Goal: Information Seeking & Learning: Learn about a topic

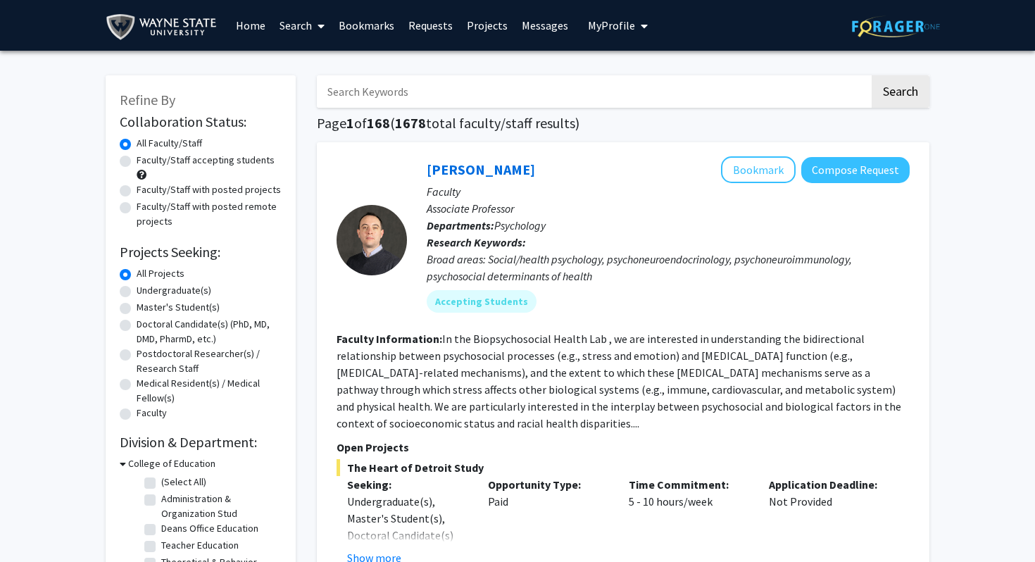
click at [259, 27] on link "Home" at bounding box center [251, 25] width 44 height 49
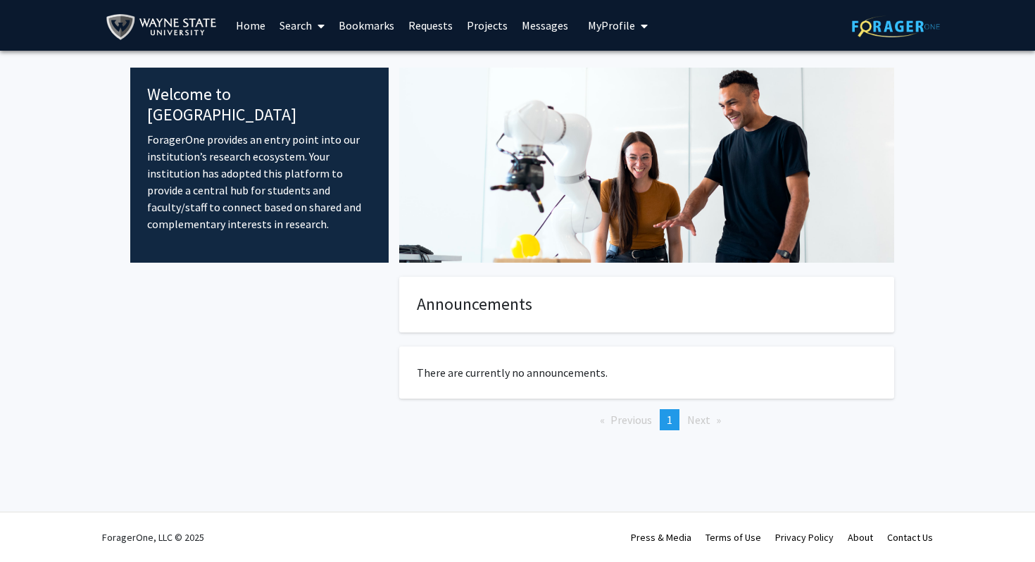
click at [303, 25] on link "Search" at bounding box center [301, 25] width 59 height 49
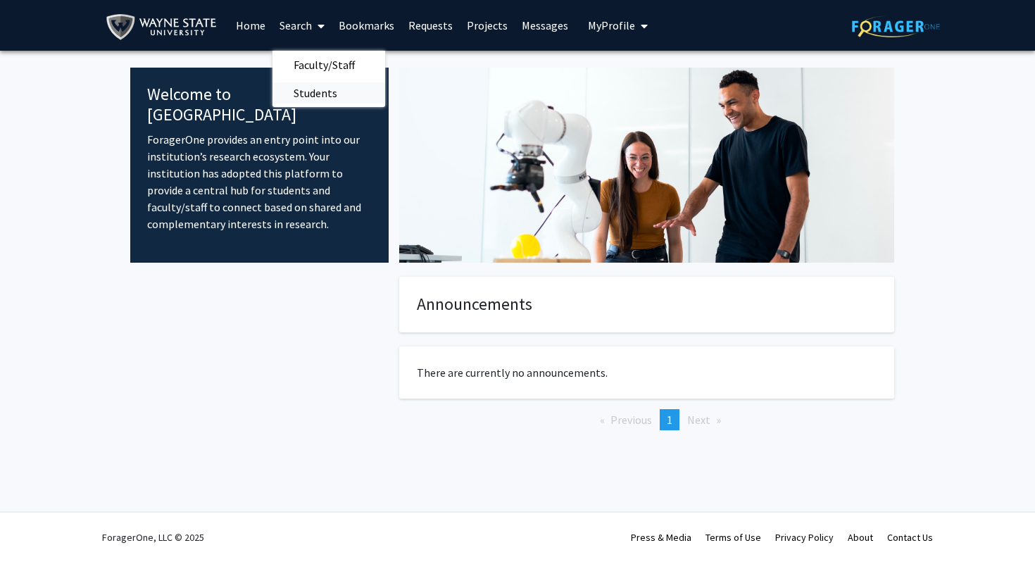
click at [323, 94] on span "Students" at bounding box center [315, 93] width 86 height 28
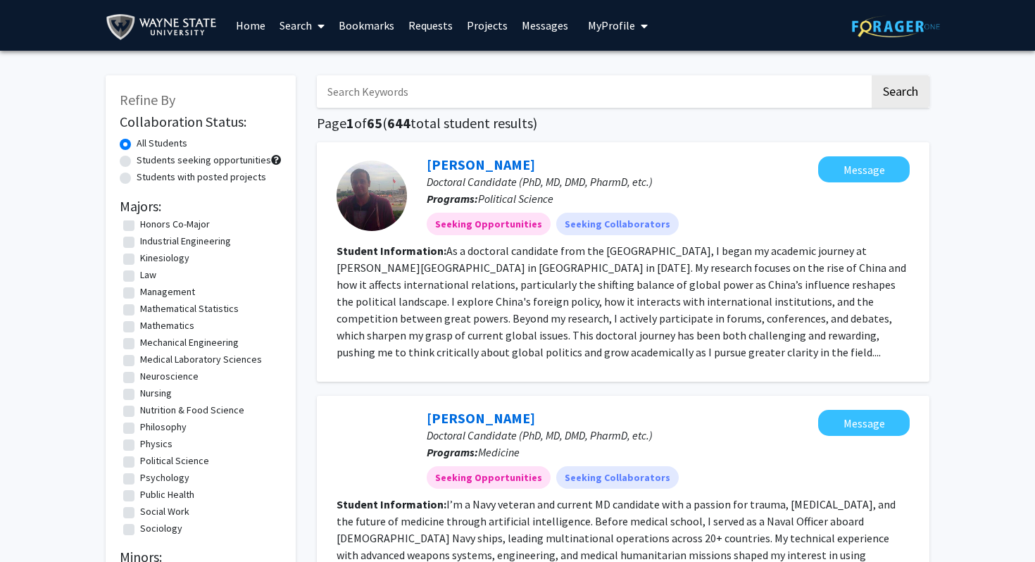
scroll to position [539, 0]
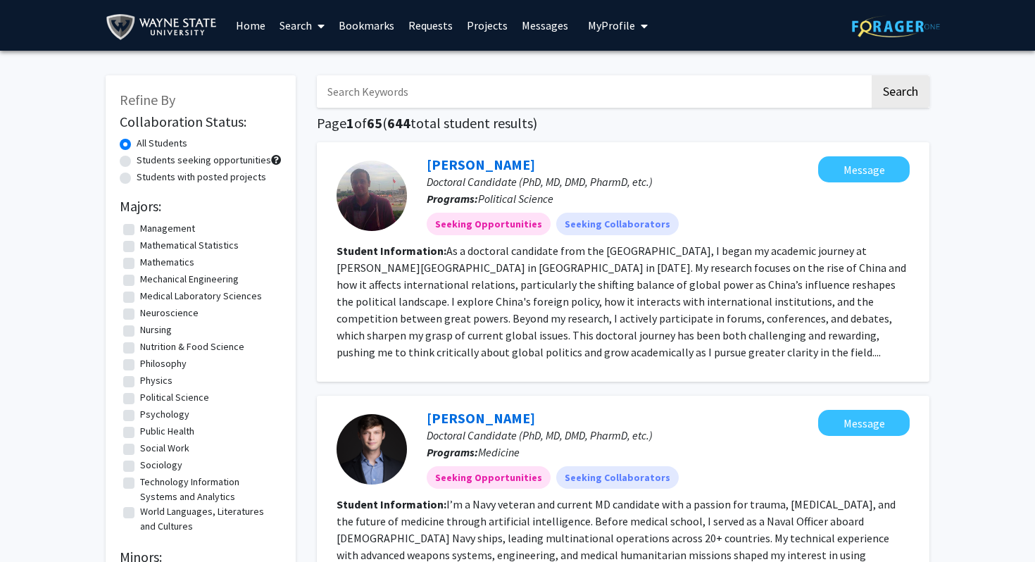
click at [140, 415] on label "Psychology" at bounding box center [164, 414] width 49 height 15
click at [140, 415] on input "Psychology" at bounding box center [144, 411] width 9 height 9
checkbox input "true"
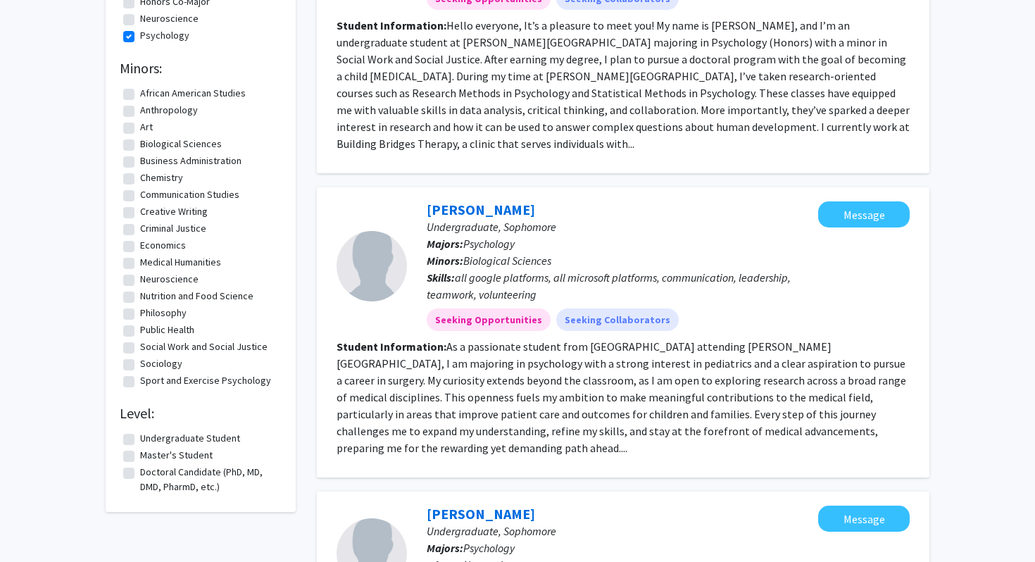
scroll to position [260, 0]
click at [686, 122] on fg-read-more "Hello everyone, It’s a pleasure to meet you! My name is [PERSON_NAME], and I’m …" at bounding box center [622, 84] width 573 height 132
click at [779, 135] on fg-search-applicant "[PERSON_NAME] Undergraduate, [PERSON_NAME]: Psychology Minors: Social Work and …" at bounding box center [622, 28] width 573 height 262
click at [805, 130] on fg-read-more "Hello everyone, It’s a pleasure to meet you! My name is [PERSON_NAME], and I’m …" at bounding box center [622, 84] width 573 height 132
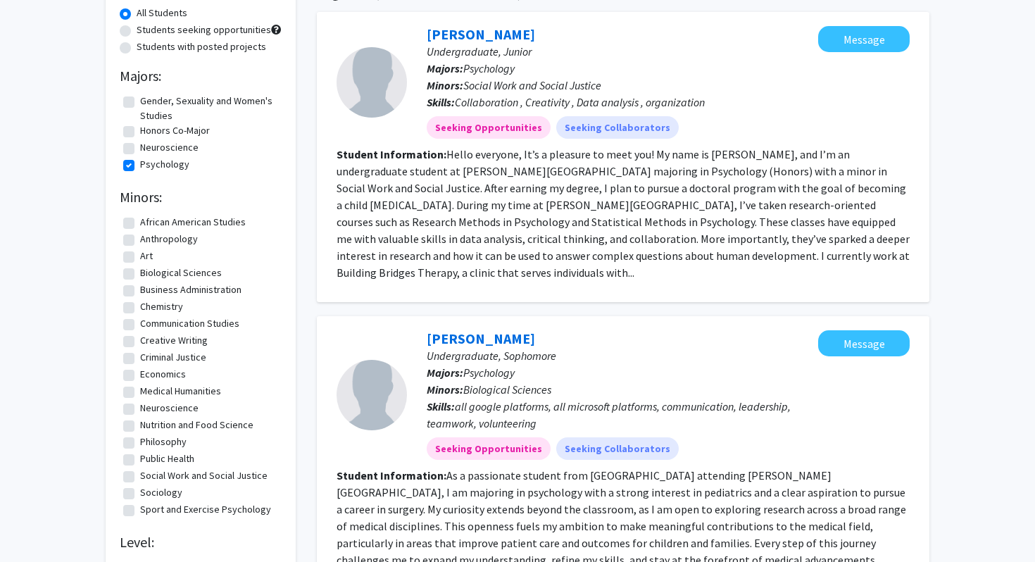
scroll to position [131, 0]
click at [762, 210] on fg-read-more "Hello everyone, It’s a pleasure to meet you! My name is [PERSON_NAME], and I’m …" at bounding box center [622, 212] width 573 height 132
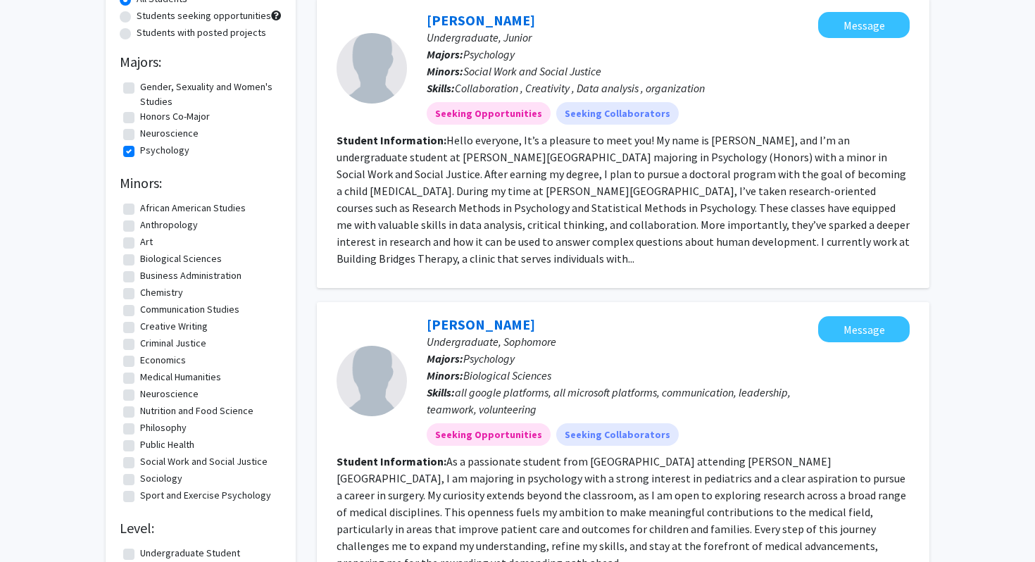
scroll to position [0, 0]
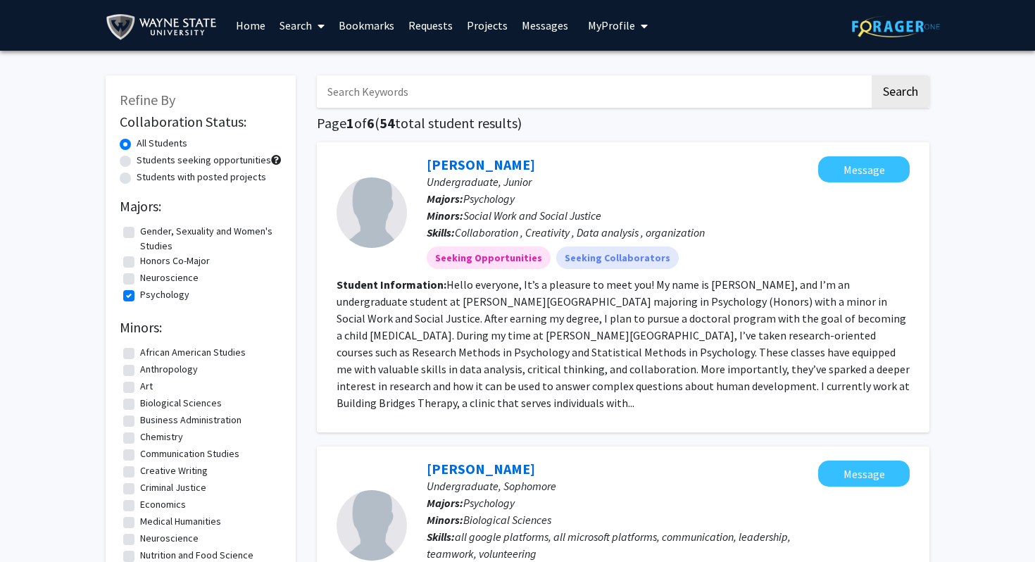
click at [137, 175] on label "Students with posted projects" at bounding box center [202, 177] width 130 height 15
click at [137, 175] on input "Students with posted projects" at bounding box center [141, 174] width 9 height 9
radio input "true"
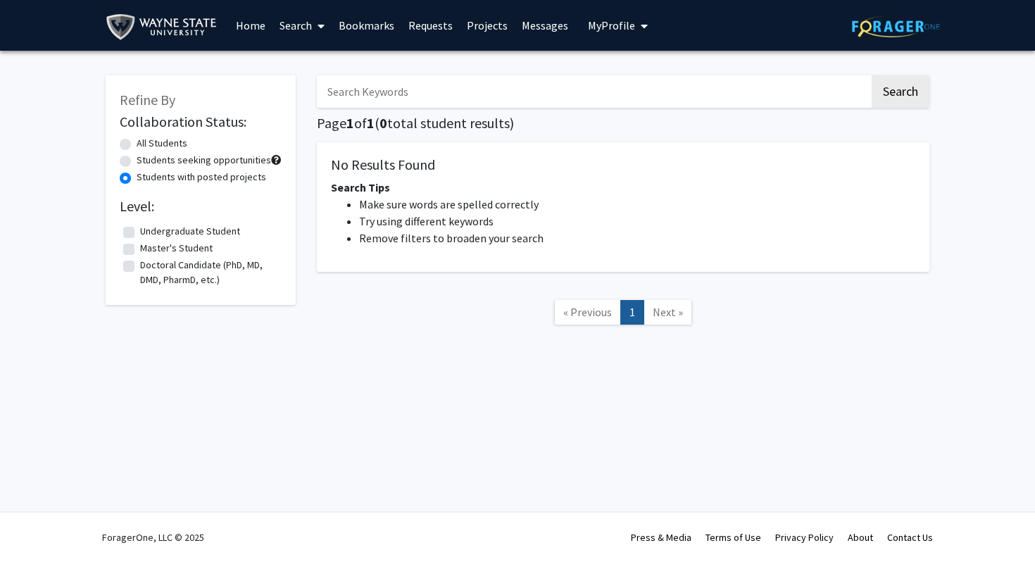
click at [137, 179] on label "Students with posted projects" at bounding box center [202, 177] width 130 height 15
click at [137, 179] on input "Students with posted projects" at bounding box center [141, 174] width 9 height 9
click at [300, 32] on link "Search" at bounding box center [301, 25] width 59 height 49
click at [313, 63] on span "Faculty/Staff" at bounding box center [323, 65] width 103 height 28
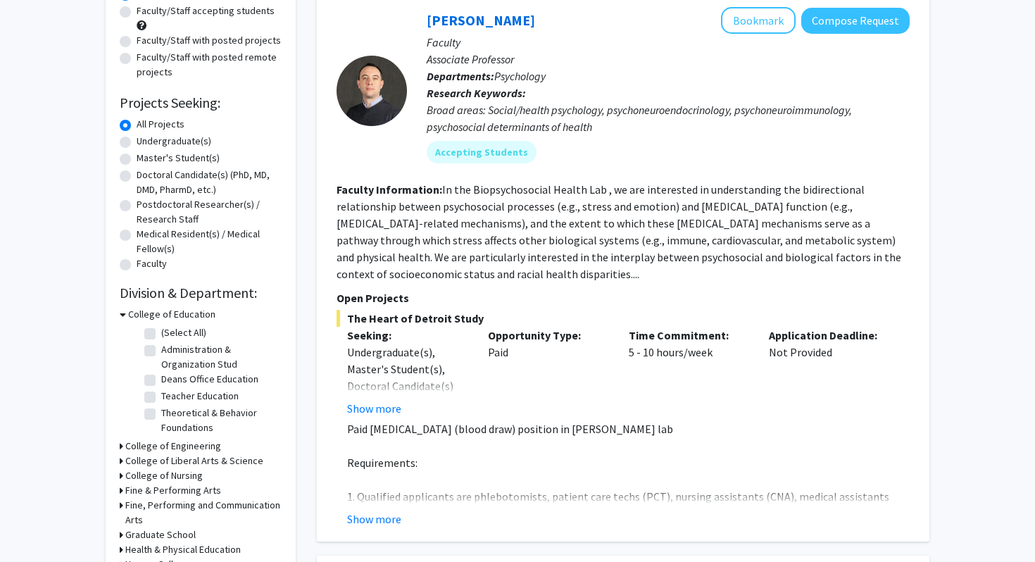
scroll to position [151, 0]
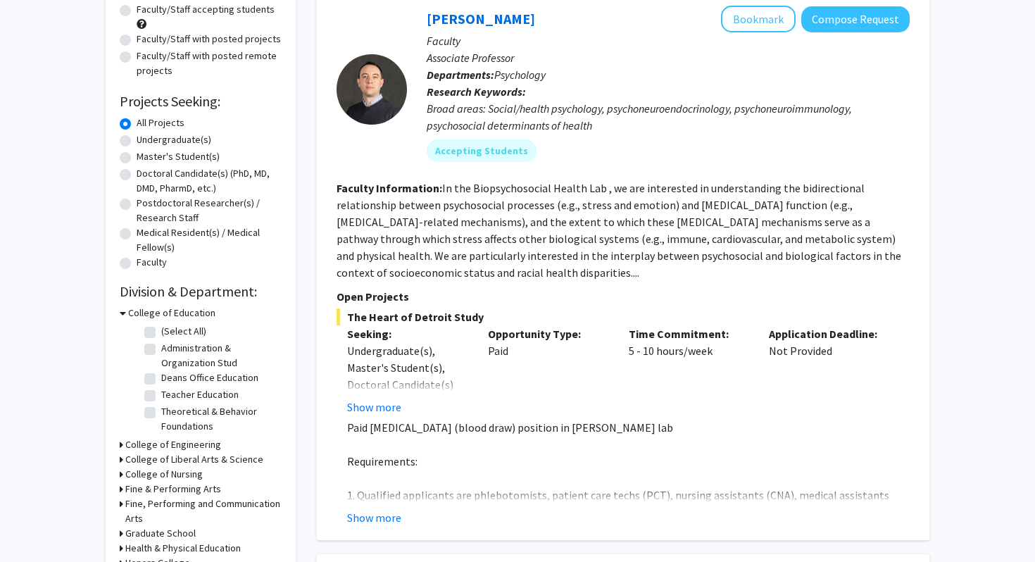
click at [132, 139] on div "Undergraduate(s)" at bounding box center [201, 140] width 162 height 17
click at [137, 139] on label "Undergraduate(s)" at bounding box center [174, 139] width 75 height 15
click at [137, 139] on input "Undergraduate(s)" at bounding box center [141, 136] width 9 height 9
radio input "true"
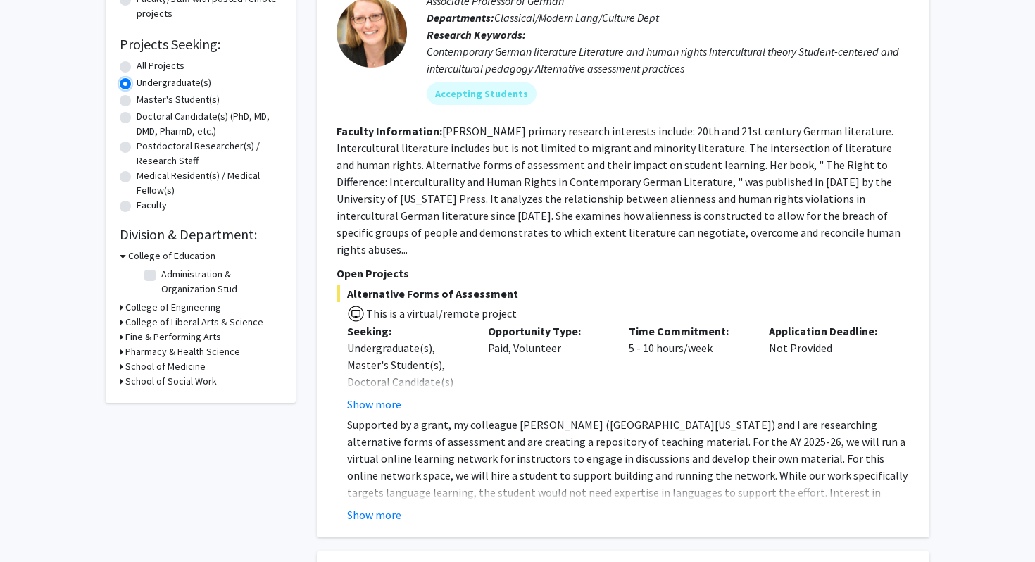
scroll to position [239, 0]
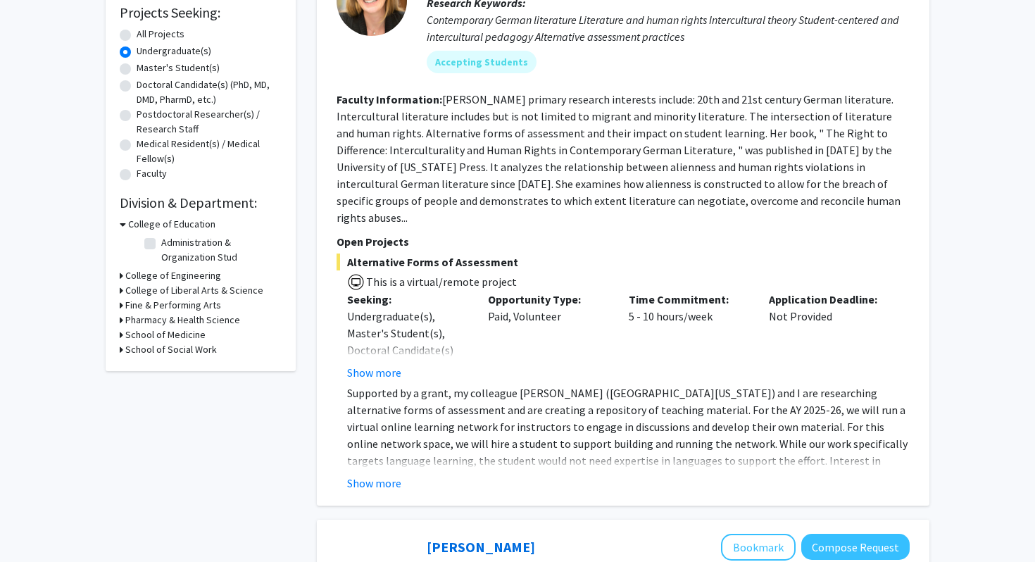
click at [157, 288] on h3 "College of Liberal Arts & Science" at bounding box center [194, 290] width 138 height 15
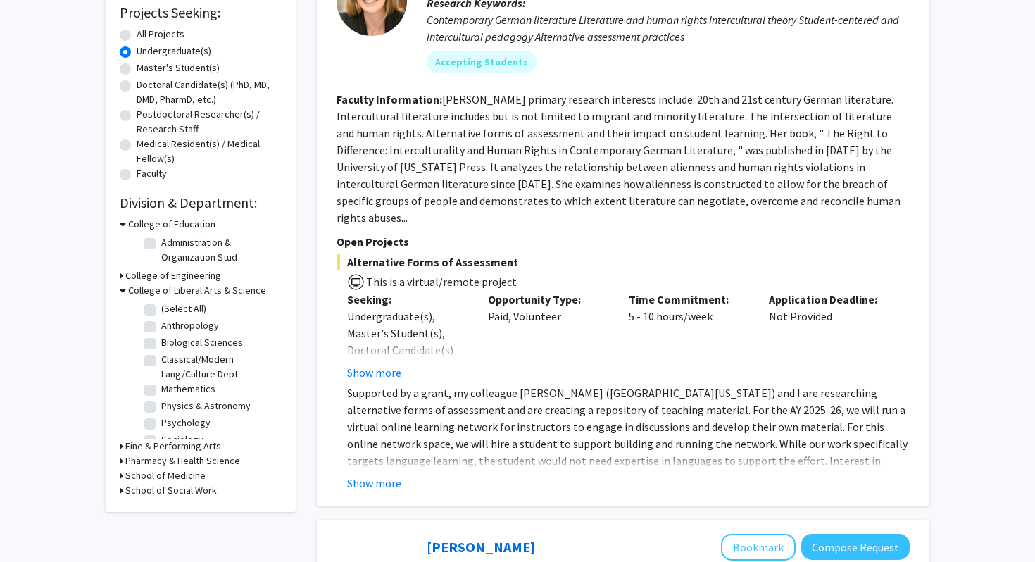
click at [161, 424] on label "Psychology" at bounding box center [185, 422] width 49 height 15
click at [161, 424] on input "Psychology" at bounding box center [165, 419] width 9 height 9
checkbox input "true"
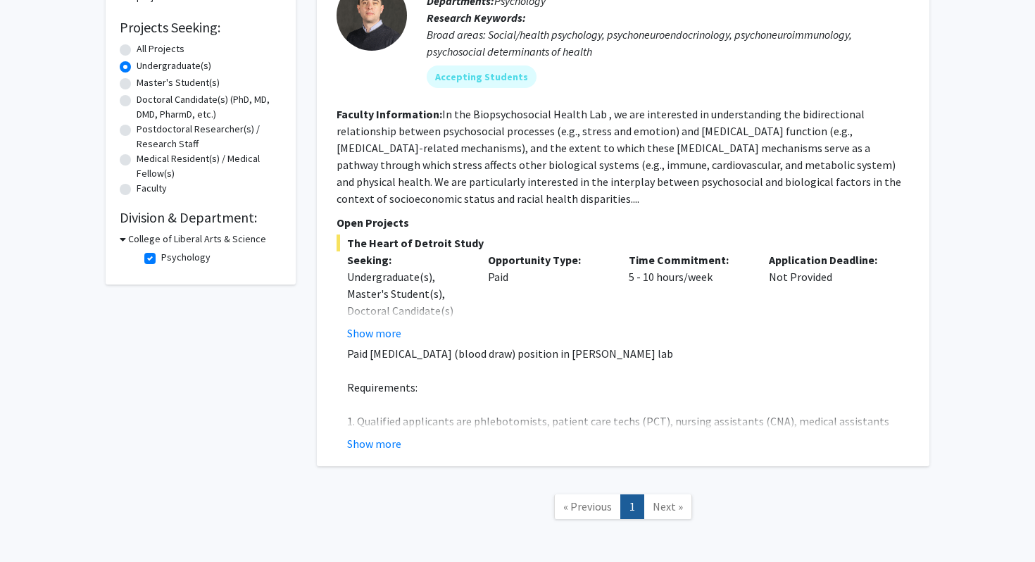
scroll to position [226, 0]
click at [386, 329] on button "Show more" at bounding box center [374, 331] width 54 height 17
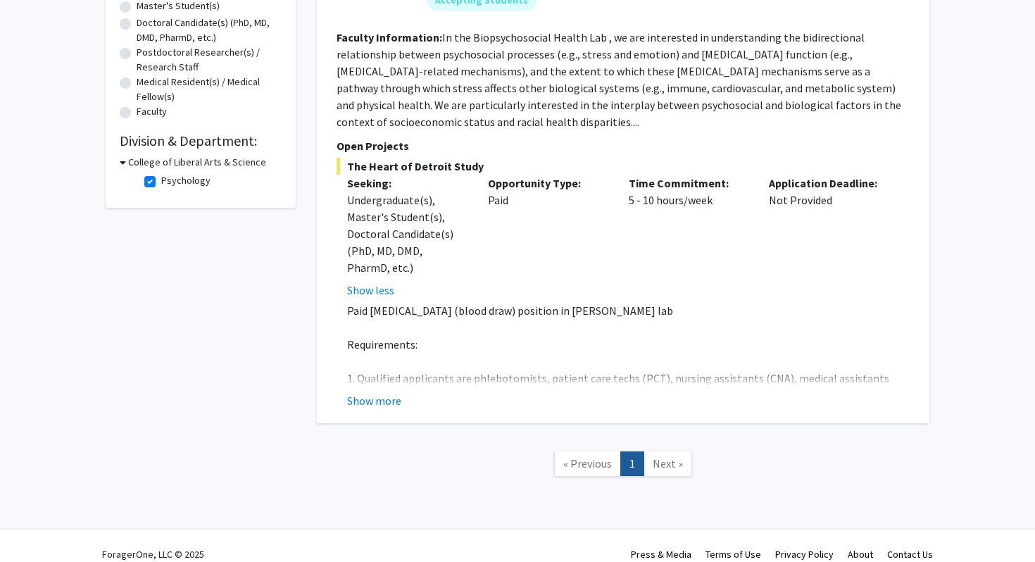
scroll to position [305, 0]
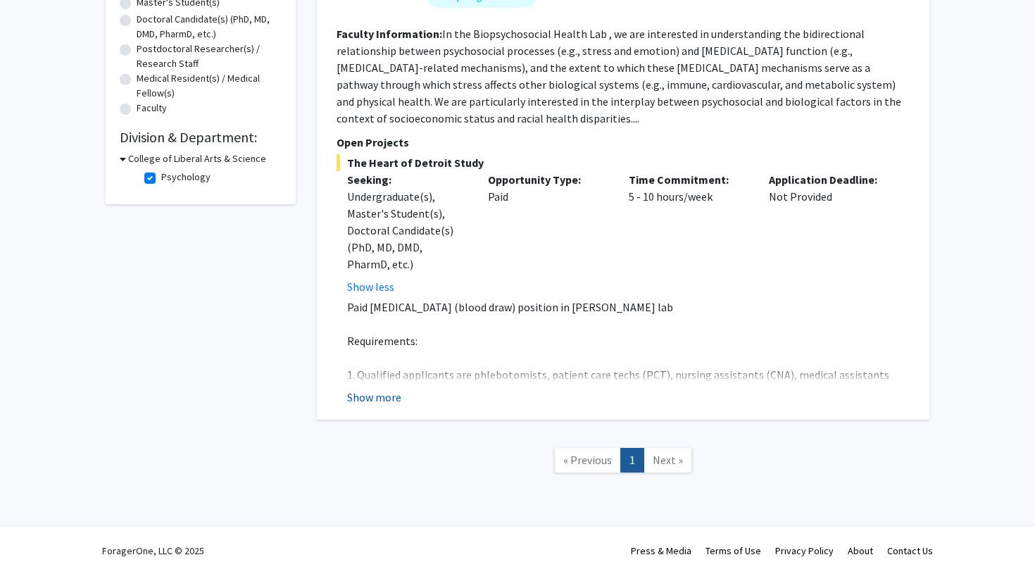
click at [381, 393] on button "Show more" at bounding box center [374, 397] width 54 height 17
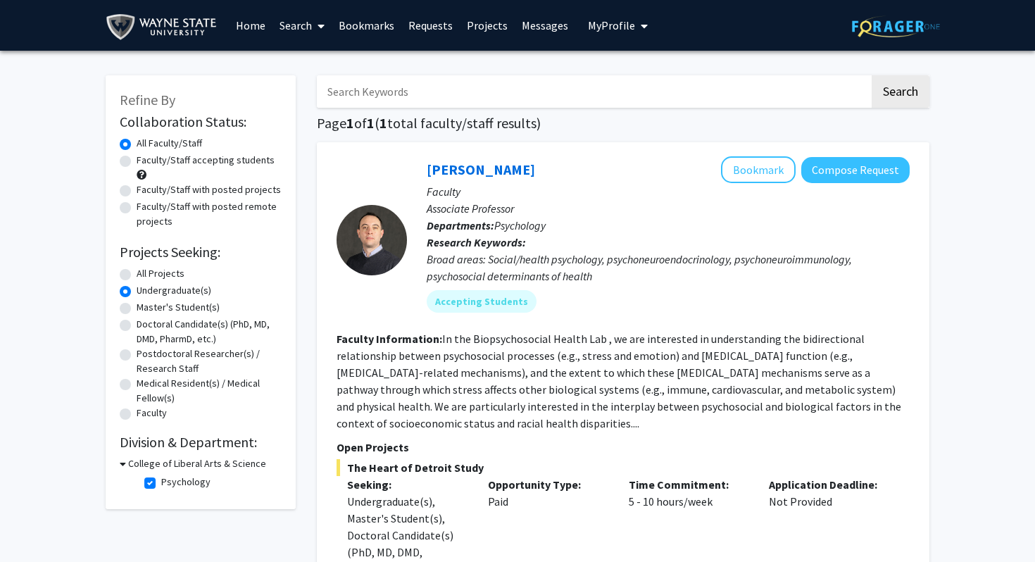
scroll to position [0, 0]
click at [161, 480] on label "Psychology" at bounding box center [185, 481] width 49 height 15
click at [161, 480] on input "Psychology" at bounding box center [165, 478] width 9 height 9
checkbox input "false"
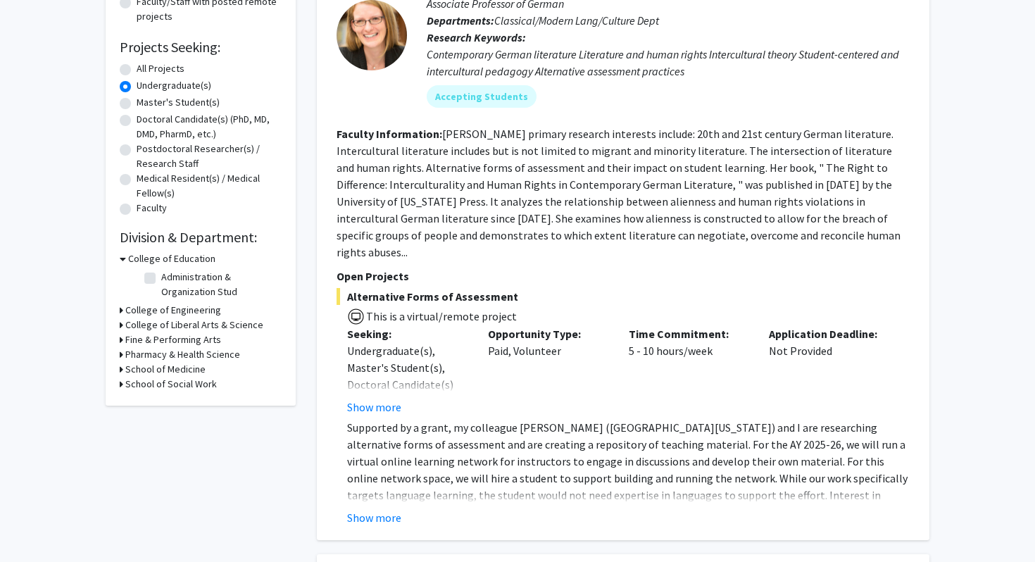
scroll to position [219, 0]
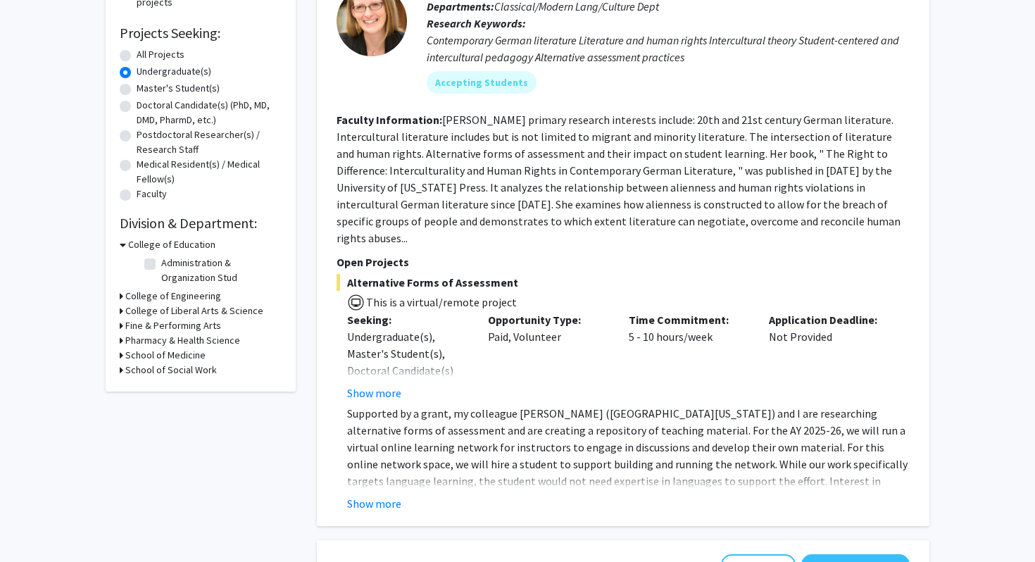
click at [181, 370] on h3 "School of Social Work" at bounding box center [171, 370] width 92 height 15
click at [161, 392] on label "Social Work Instruction Un" at bounding box center [215, 388] width 109 height 15
click at [161, 390] on input "Social Work Instruction Un" at bounding box center [165, 385] width 9 height 9
checkbox input "true"
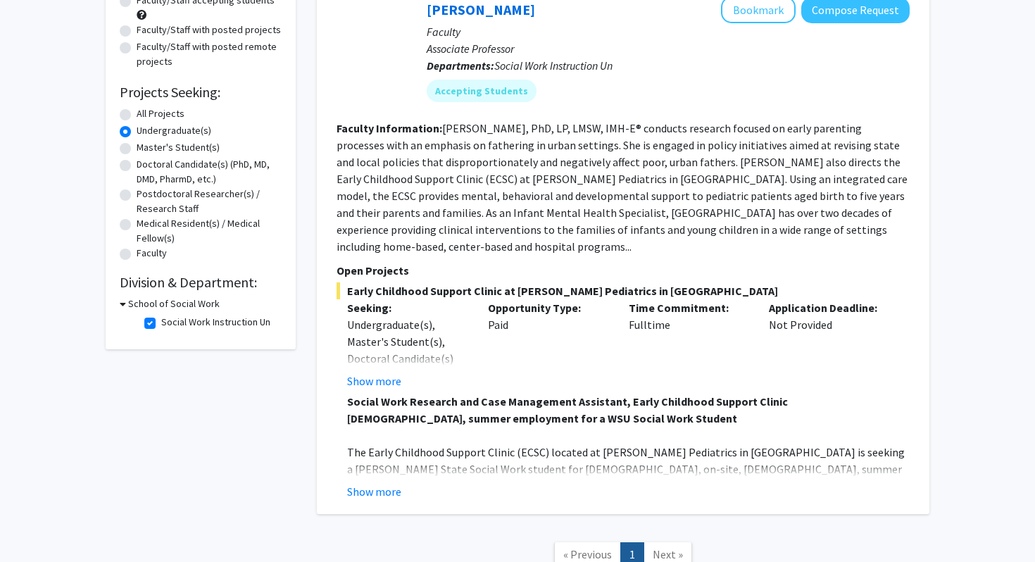
scroll to position [168, 0]
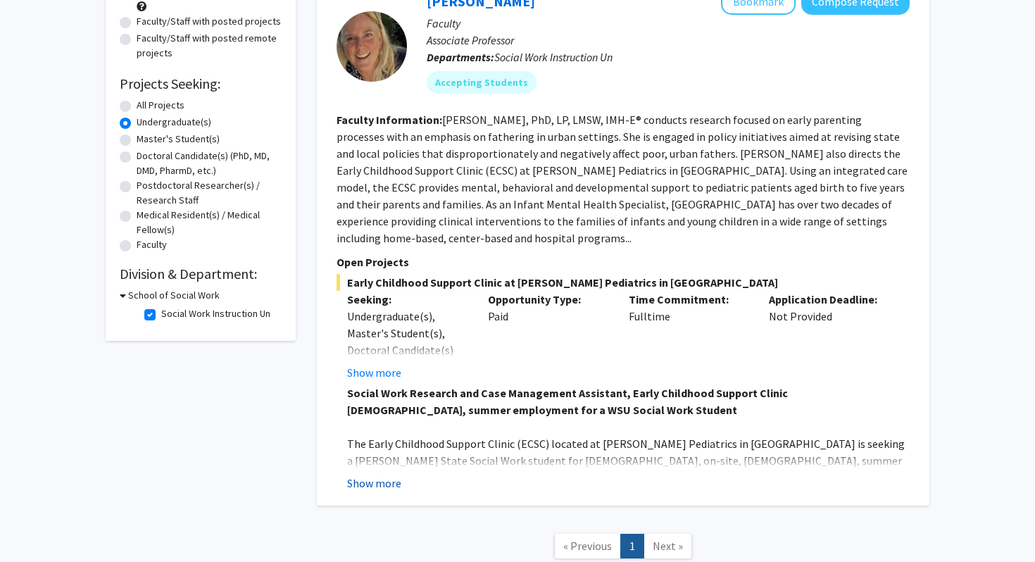
click at [386, 474] on button "Show more" at bounding box center [374, 482] width 54 height 17
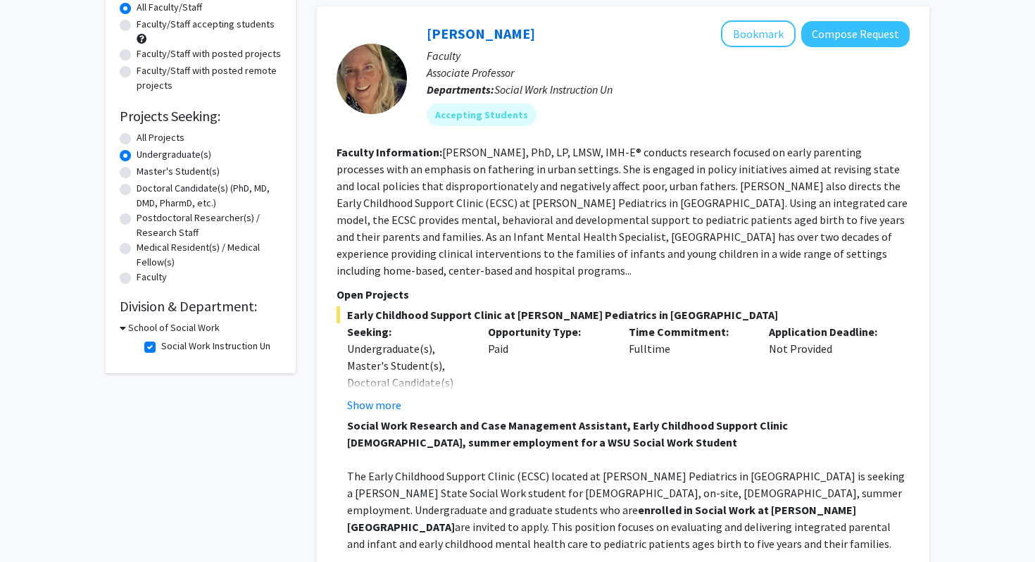
scroll to position [0, 0]
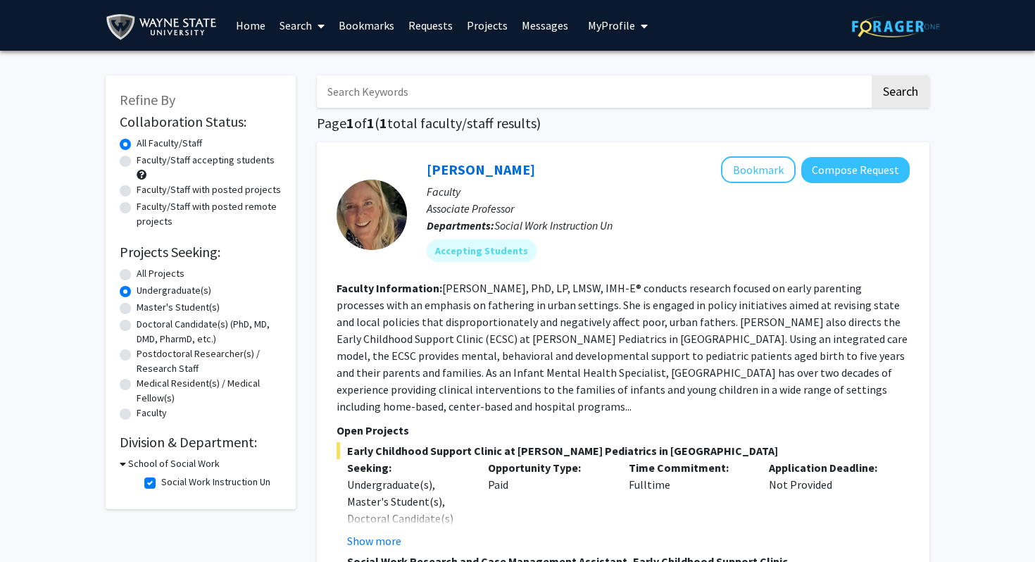
click at [253, 29] on link "Home" at bounding box center [251, 25] width 44 height 49
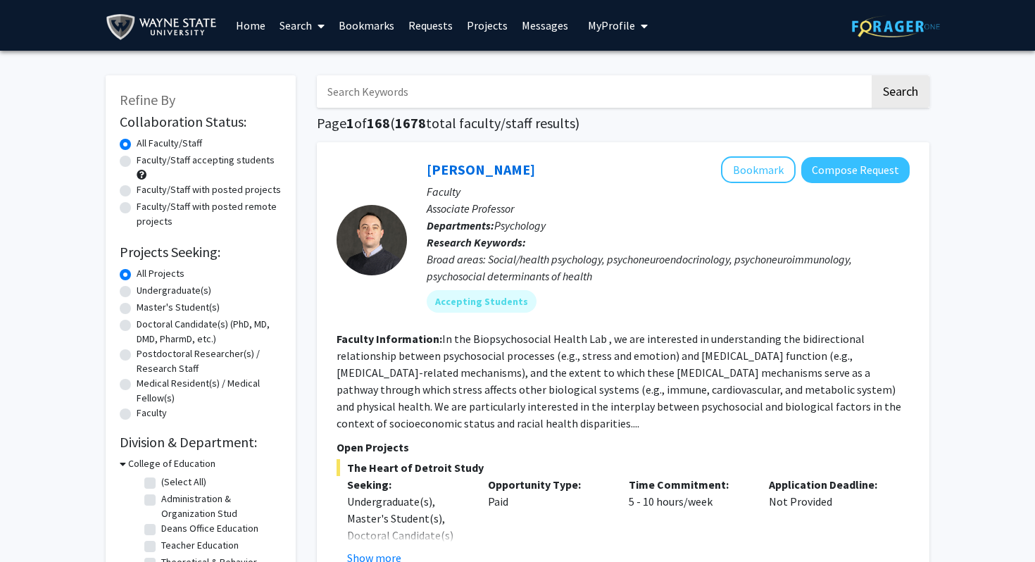
click at [626, 25] on span "My Profile" at bounding box center [611, 25] width 47 height 14
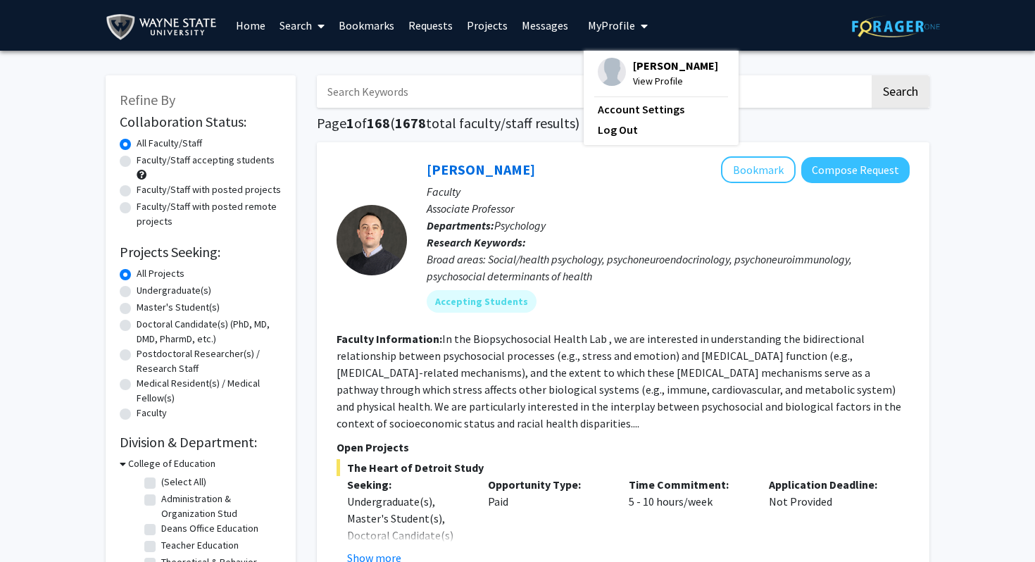
click at [626, 25] on span "My Profile" at bounding box center [611, 25] width 47 height 14
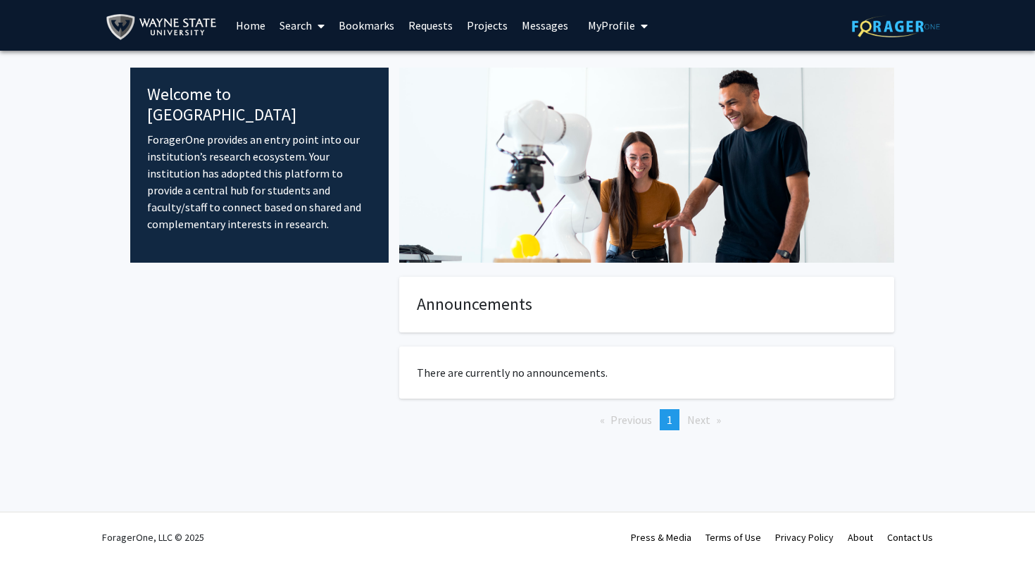
click at [479, 11] on link "Projects" at bounding box center [487, 25] width 55 height 49
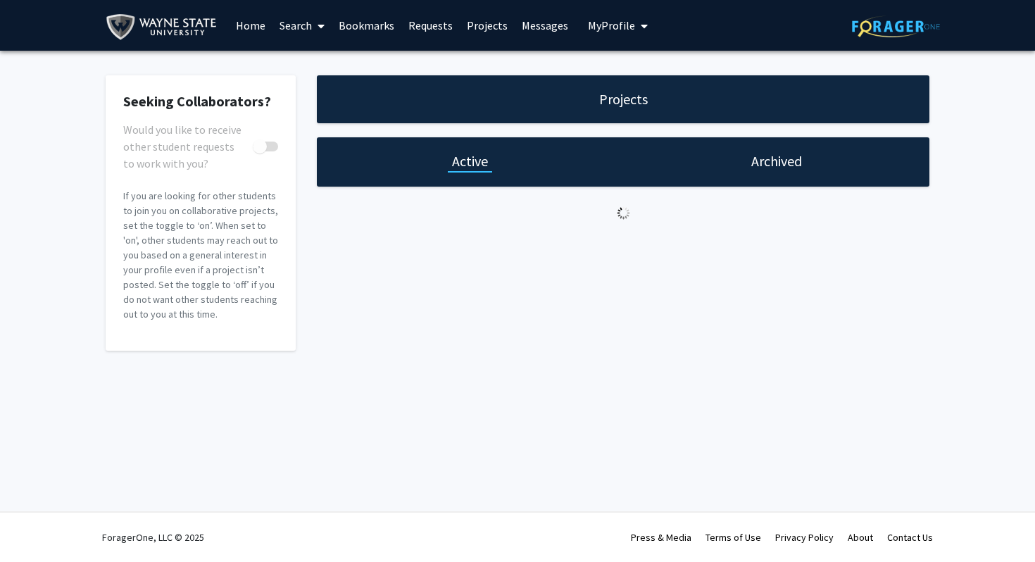
checkbox input "true"
click at [479, 32] on link "Projects" at bounding box center [487, 25] width 55 height 49
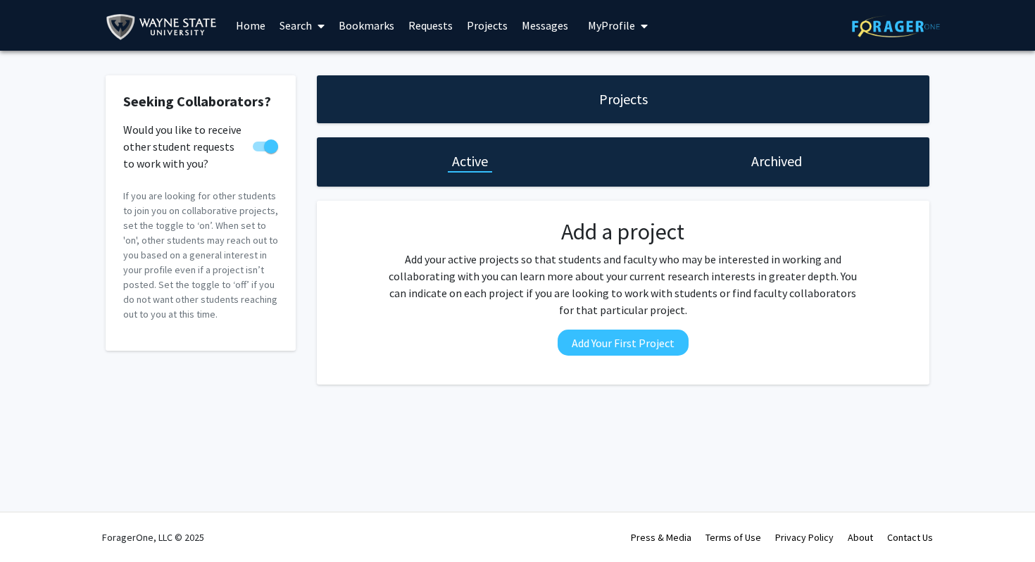
click at [256, 24] on link "Home" at bounding box center [251, 25] width 44 height 49
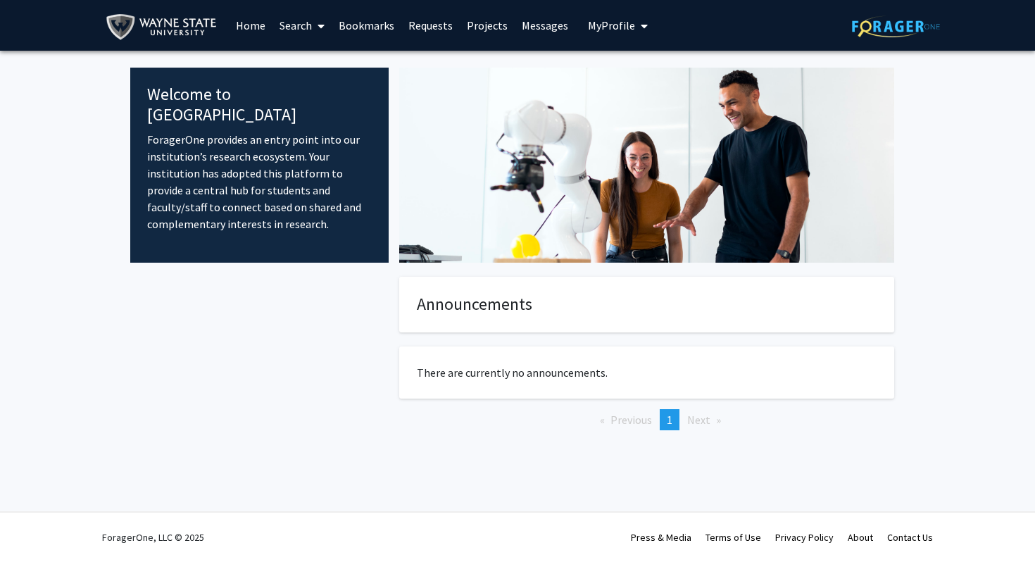
click at [304, 30] on link "Search" at bounding box center [301, 25] width 59 height 49
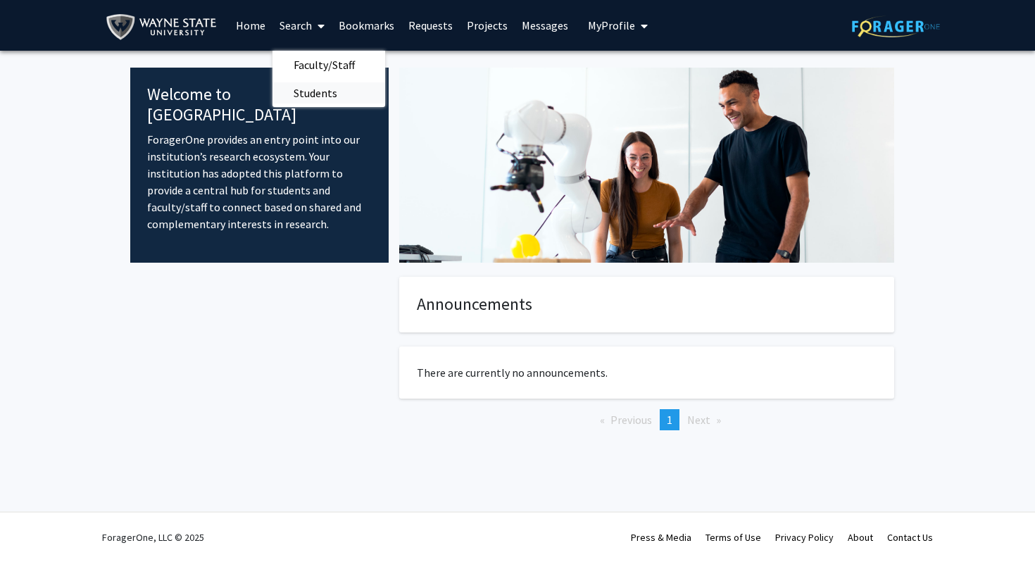
click at [309, 89] on span "Students" at bounding box center [315, 93] width 86 height 28
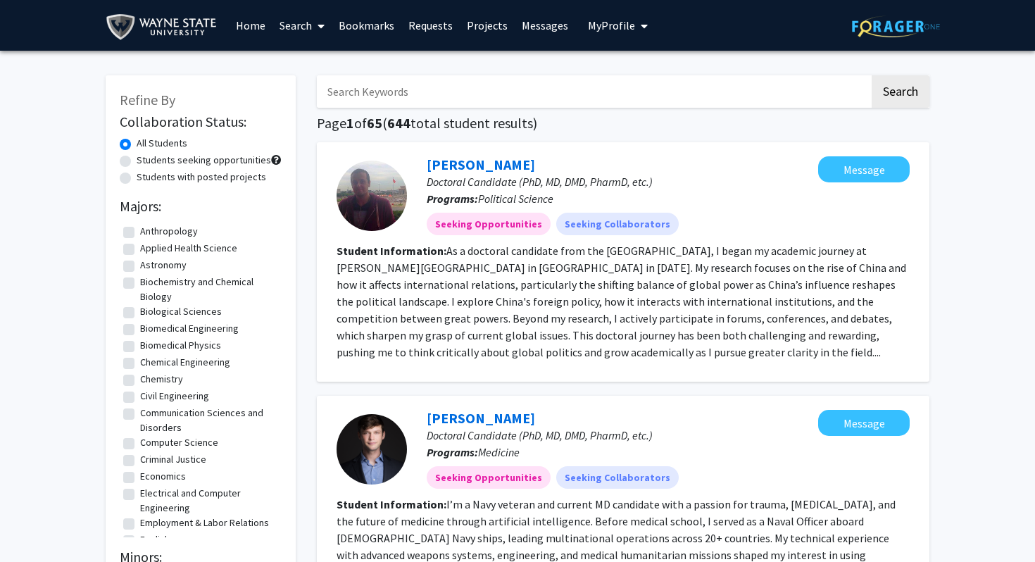
click at [301, 33] on link "Search" at bounding box center [301, 25] width 59 height 49
click at [307, 56] on span "Faculty/Staff" at bounding box center [323, 65] width 103 height 28
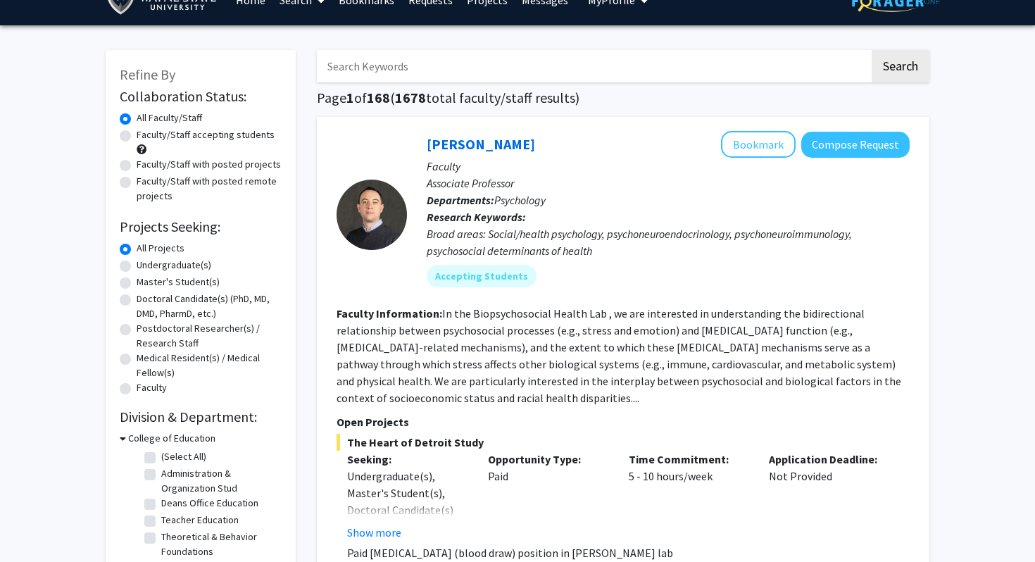
scroll to position [26, 0]
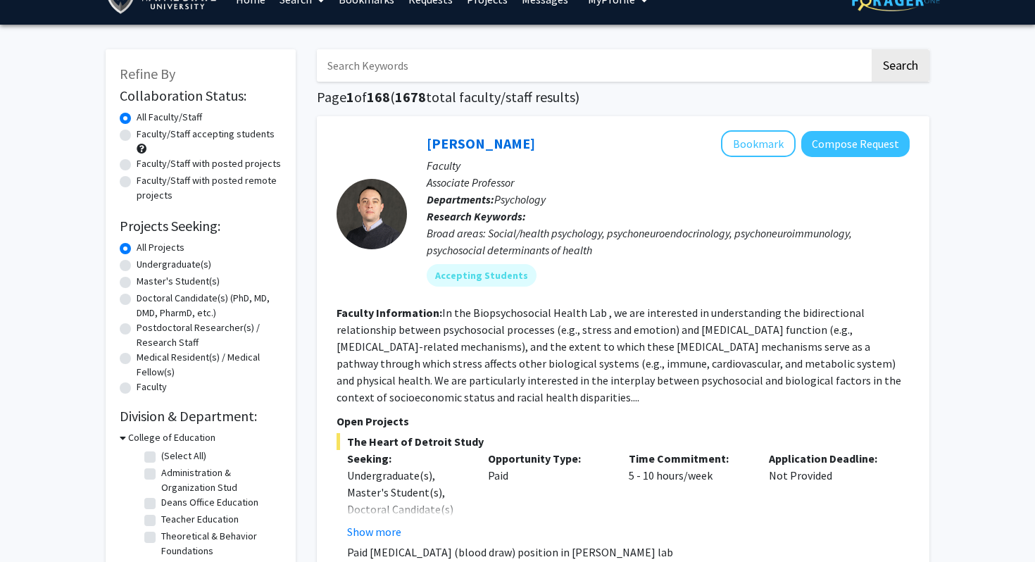
click at [137, 159] on label "Faculty/Staff with posted projects" at bounding box center [209, 163] width 144 height 15
click at [137, 159] on input "Faculty/Staff with posted projects" at bounding box center [141, 160] width 9 height 9
radio input "true"
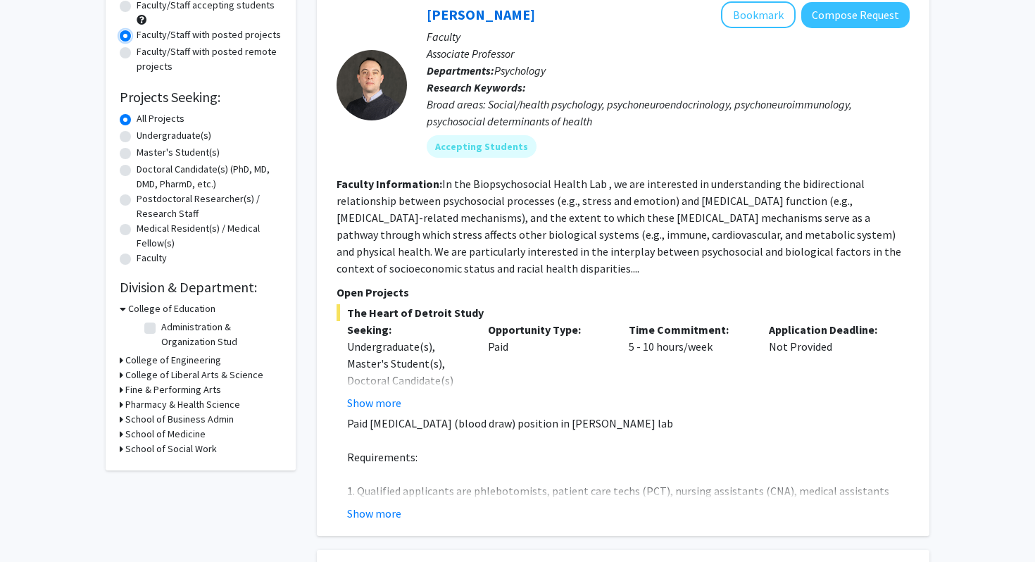
scroll to position [242, 0]
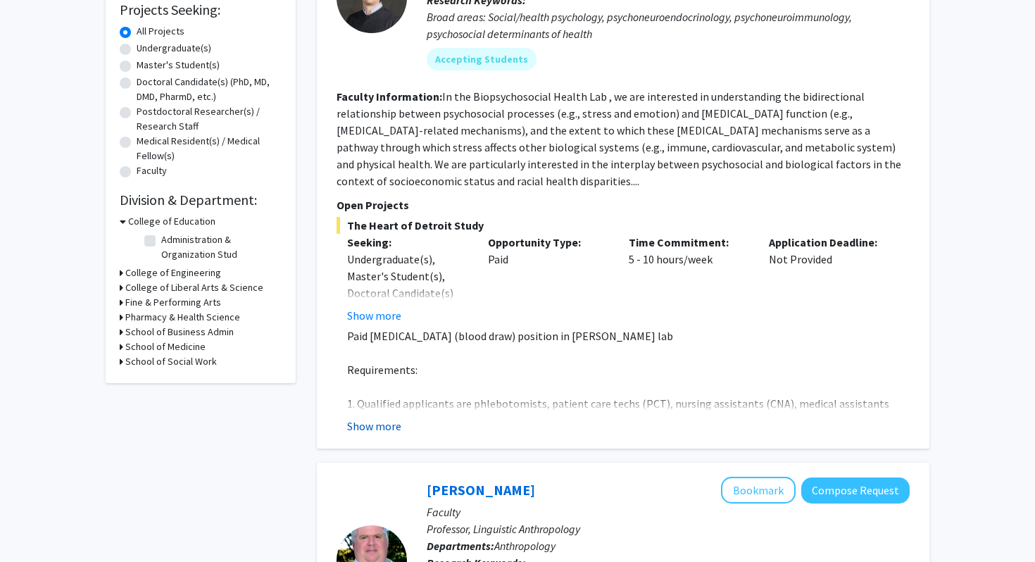
click at [382, 427] on button "Show more" at bounding box center [374, 425] width 54 height 17
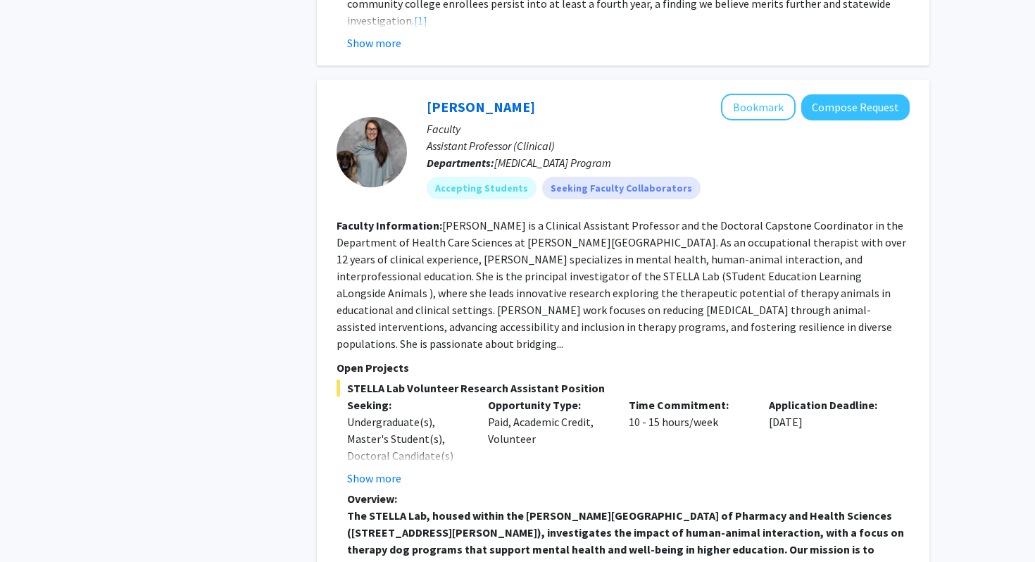
scroll to position [4507, 0]
